Goal: Task Accomplishment & Management: Use online tool/utility

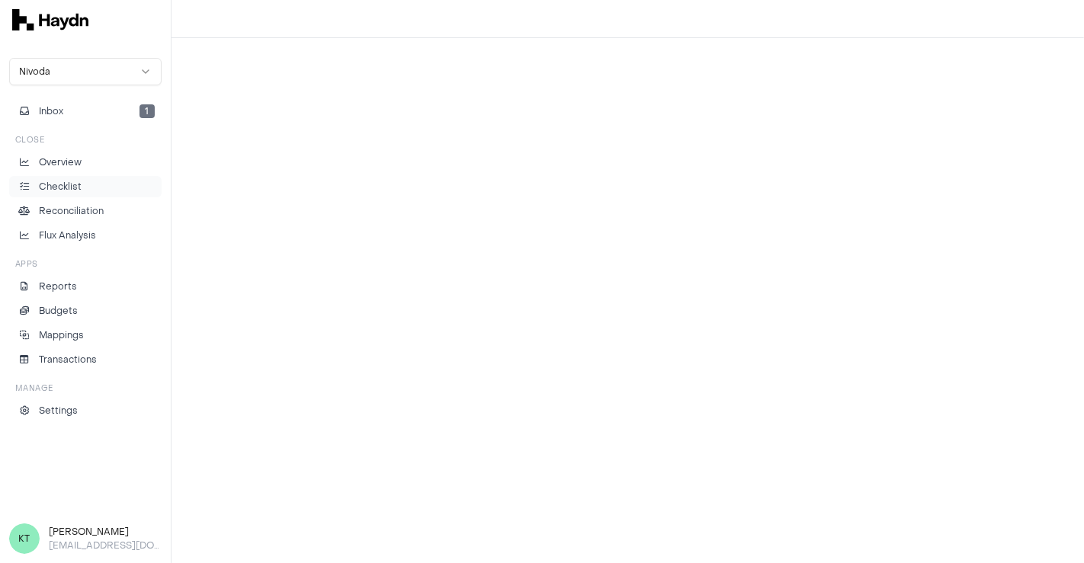
click at [75, 180] on p "Checklist" at bounding box center [60, 187] width 43 height 14
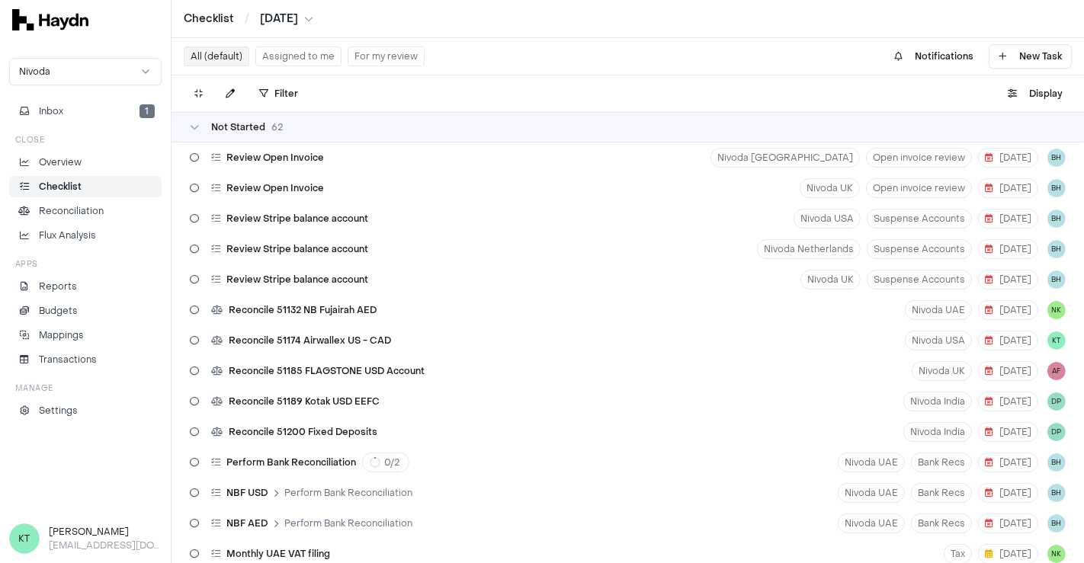
click at [325, 58] on button "Assigned to me" at bounding box center [298, 56] width 86 height 20
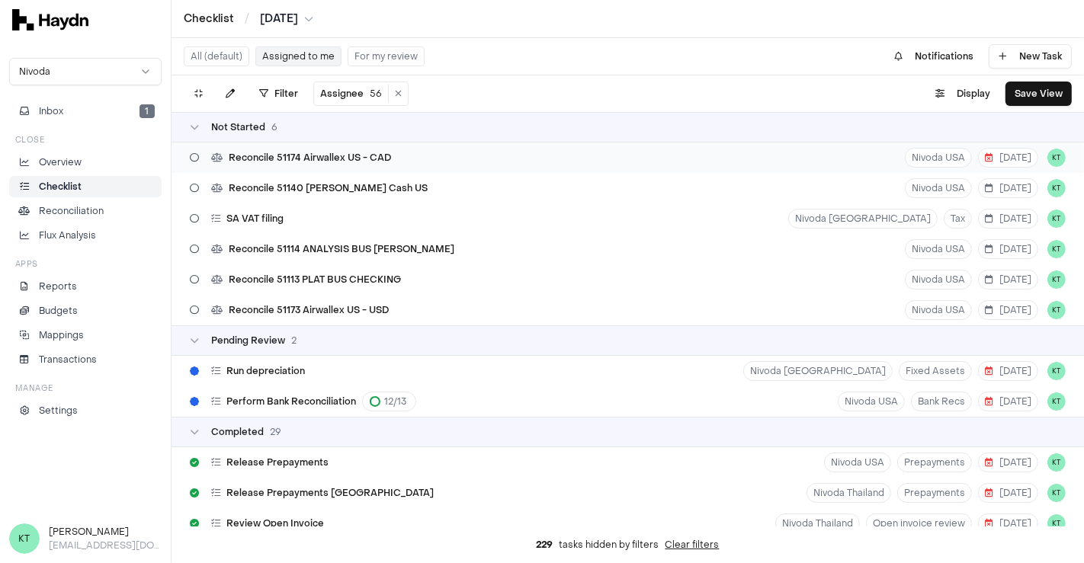
click at [377, 149] on div "Reconcile 51174 Airwallex US - CAD" at bounding box center [290, 157] width 213 height 29
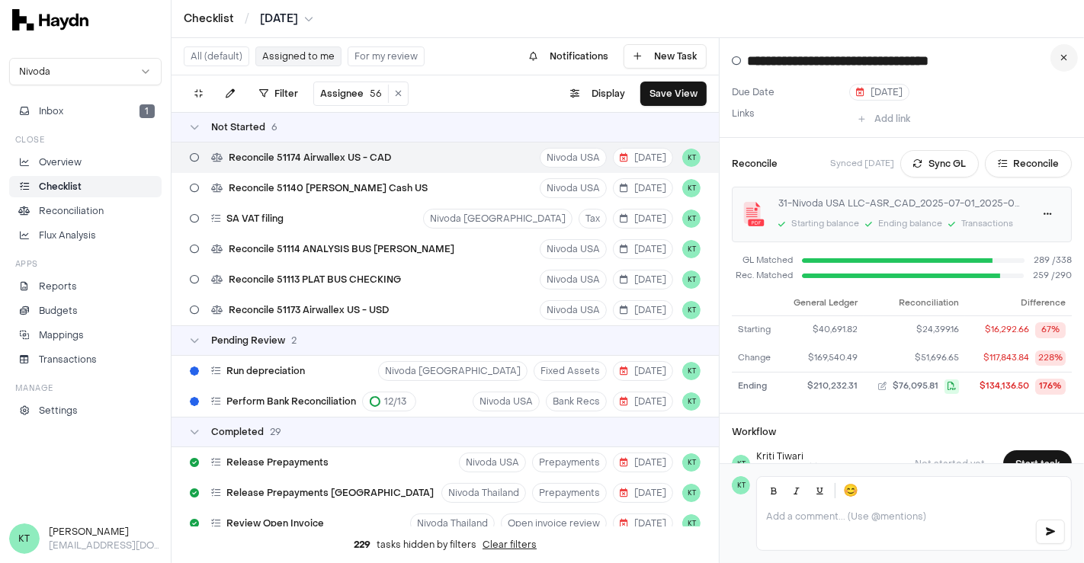
click at [1061, 62] on button at bounding box center [1063, 57] width 27 height 27
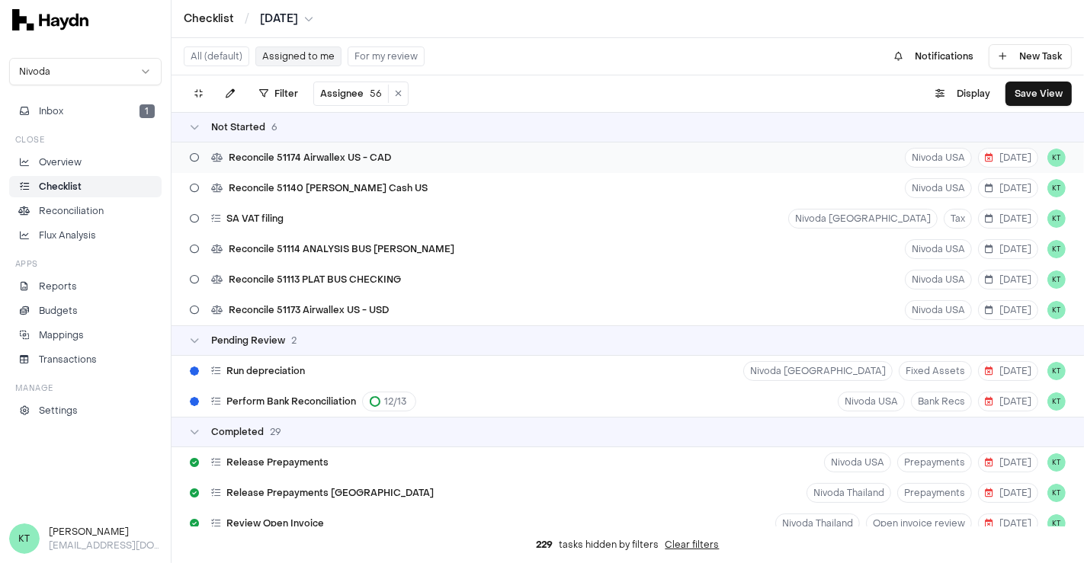
click at [437, 153] on div "Reconcile 51174 Airwallex US - CAD [GEOGRAPHIC_DATA] USA [DATE] KT" at bounding box center [627, 157] width 912 height 30
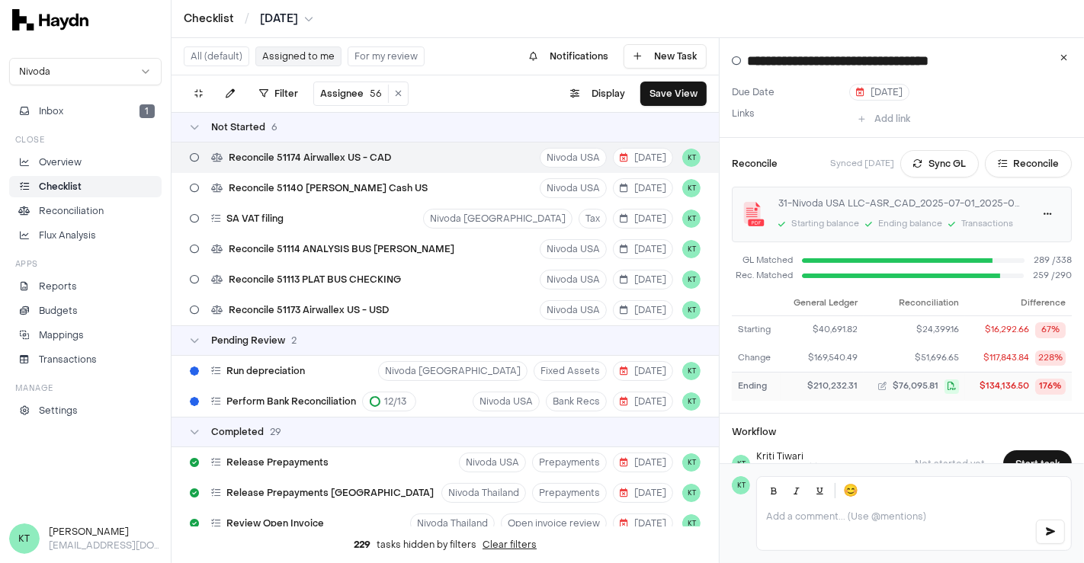
scroll to position [123, 0]
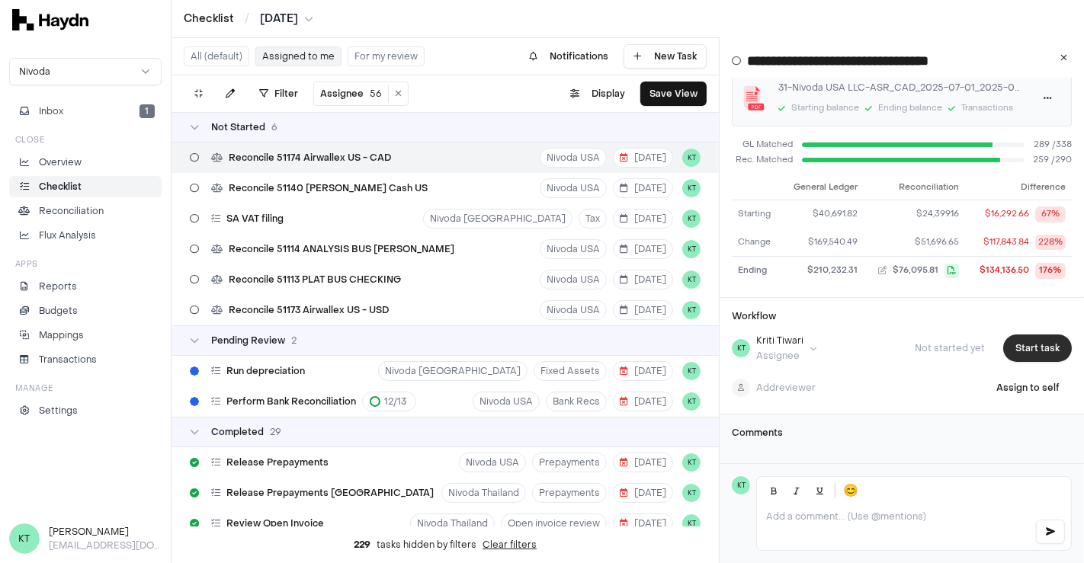
click at [1025, 339] on button "Start task" at bounding box center [1037, 348] width 69 height 27
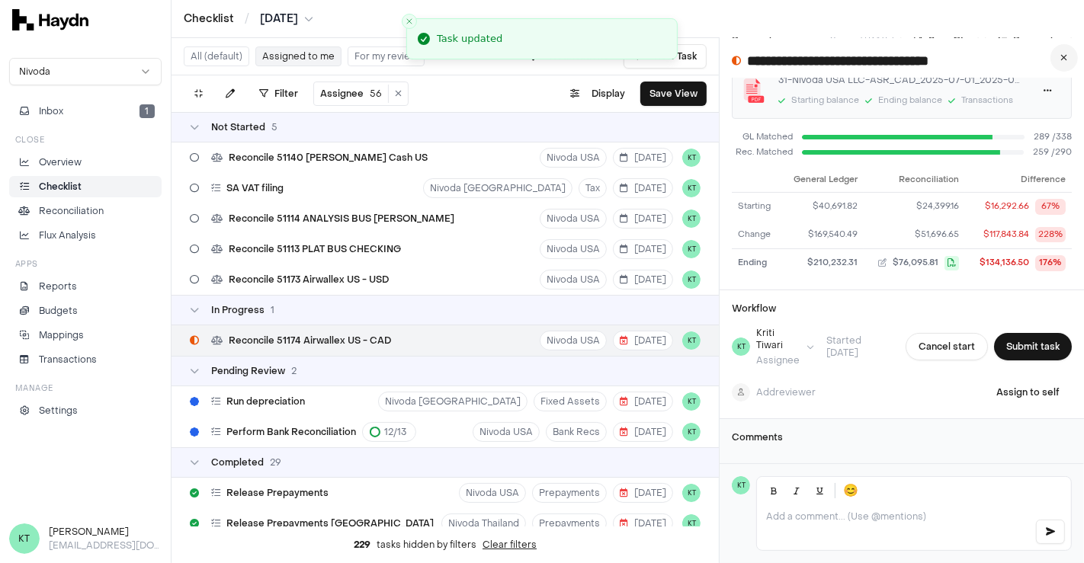
click at [1065, 54] on icon at bounding box center [1064, 57] width 7 height 9
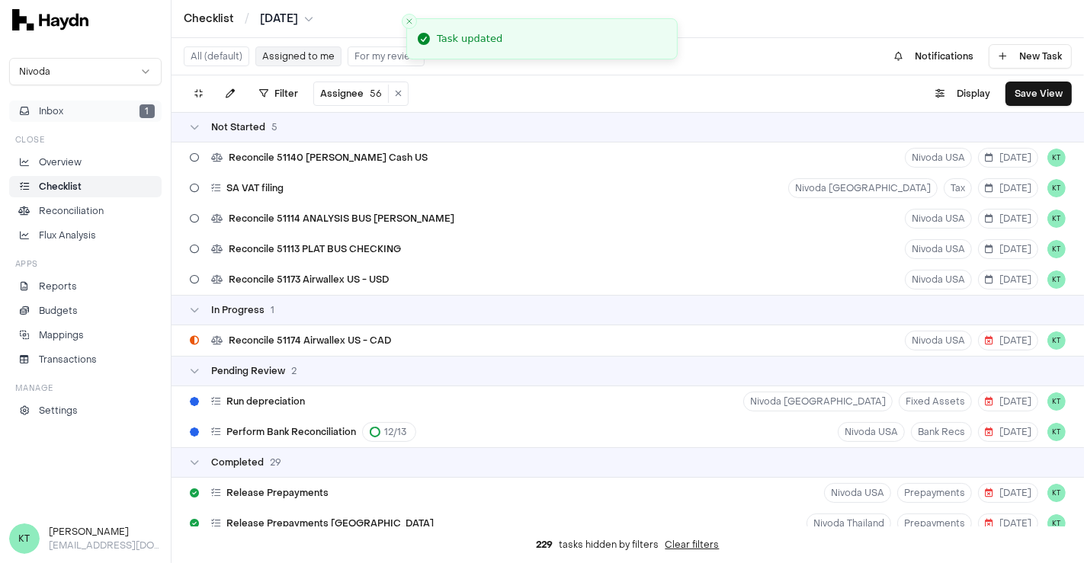
click at [94, 113] on button "Inbox 1" at bounding box center [85, 111] width 152 height 21
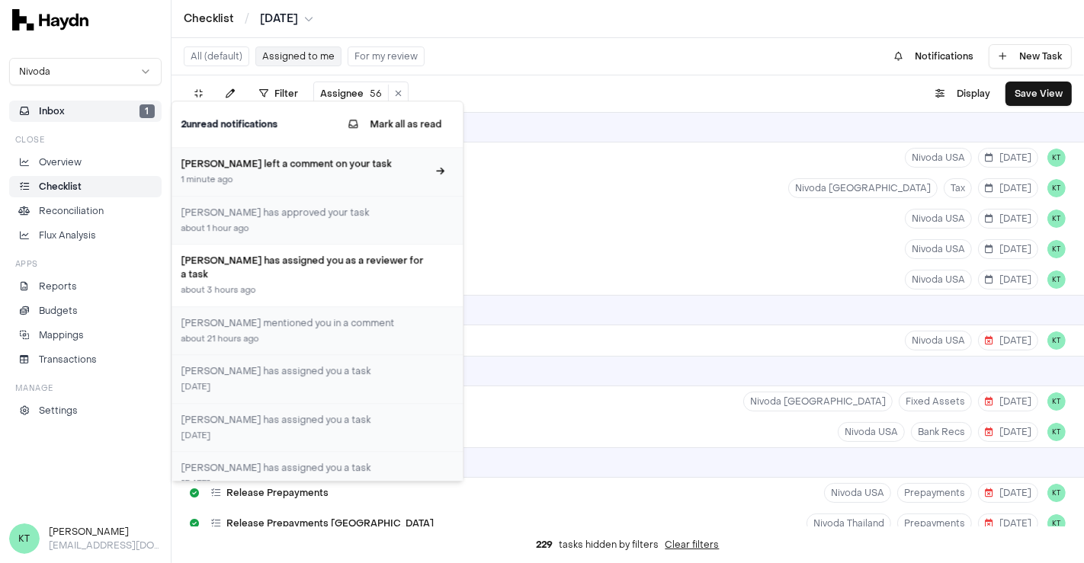
click at [280, 175] on div "1 minute ago" at bounding box center [304, 180] width 246 height 13
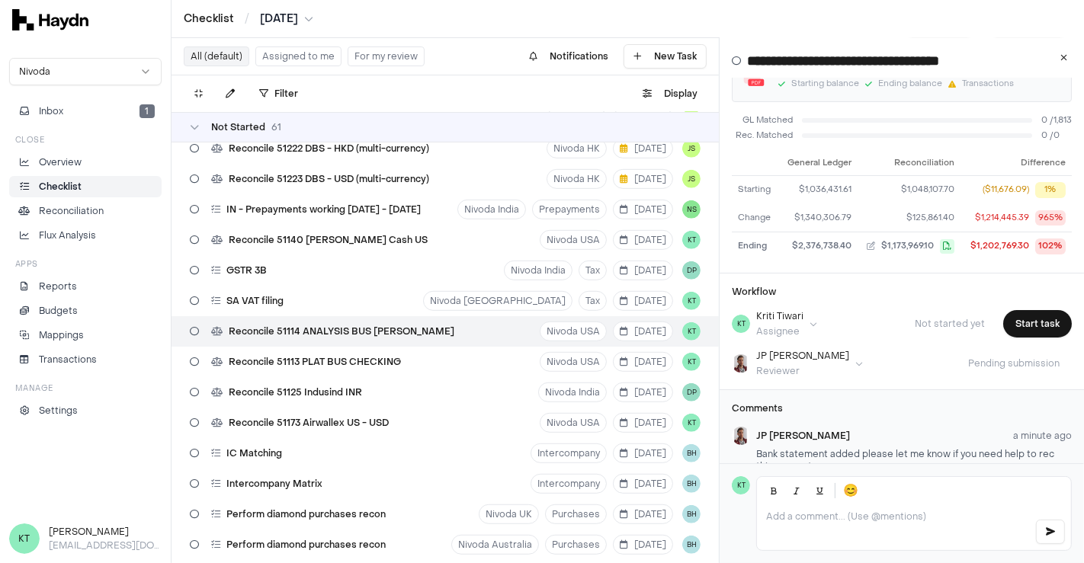
scroll to position [200, 0]
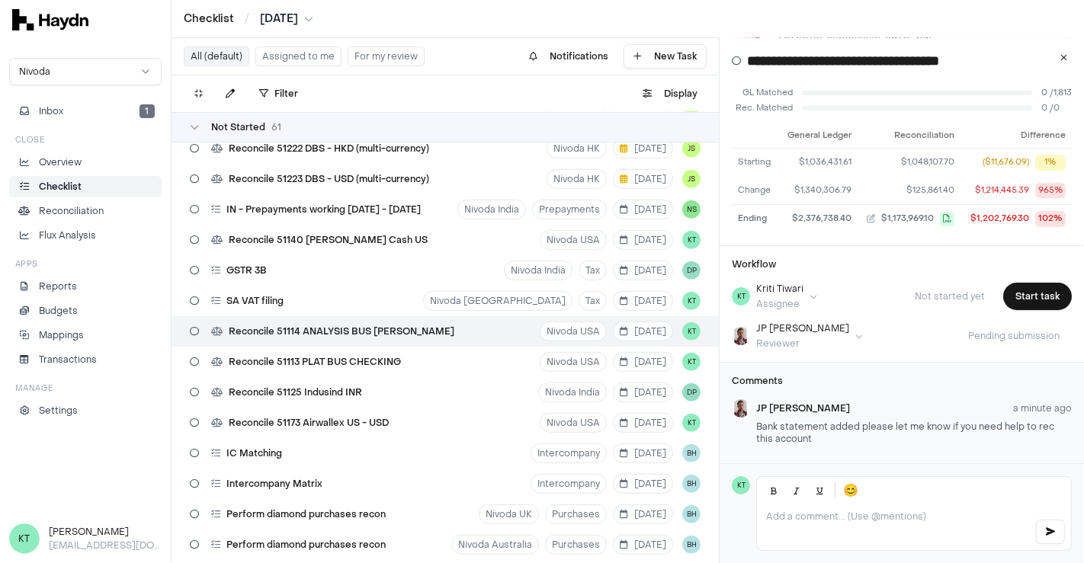
click at [831, 511] on p at bounding box center [894, 517] width 256 height 12
click at [871, 514] on p "**********" at bounding box center [894, 517] width 256 height 12
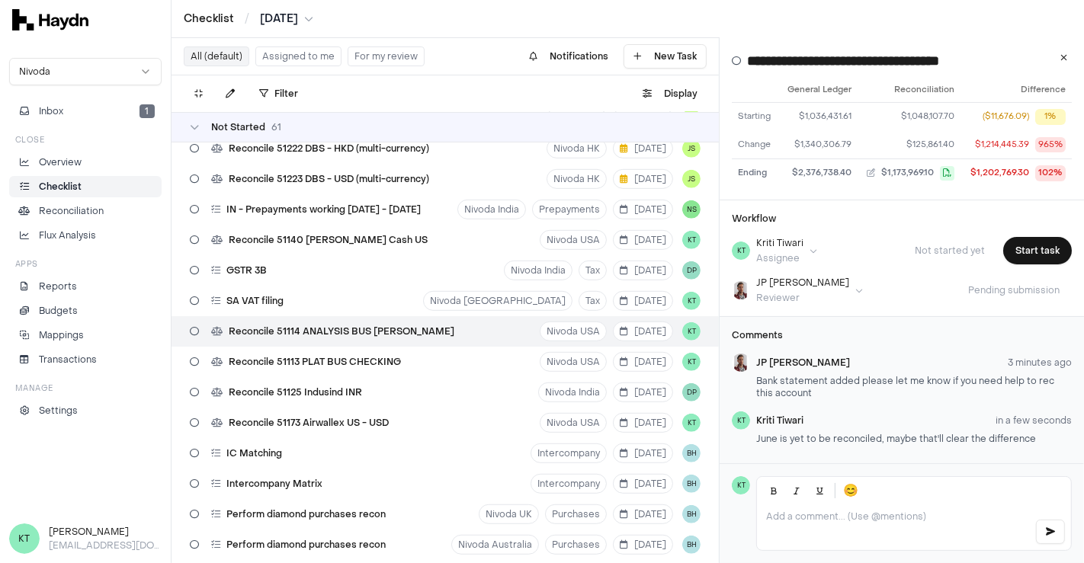
scroll to position [245, 0]
